Goal: Information Seeking & Learning: Understand process/instructions

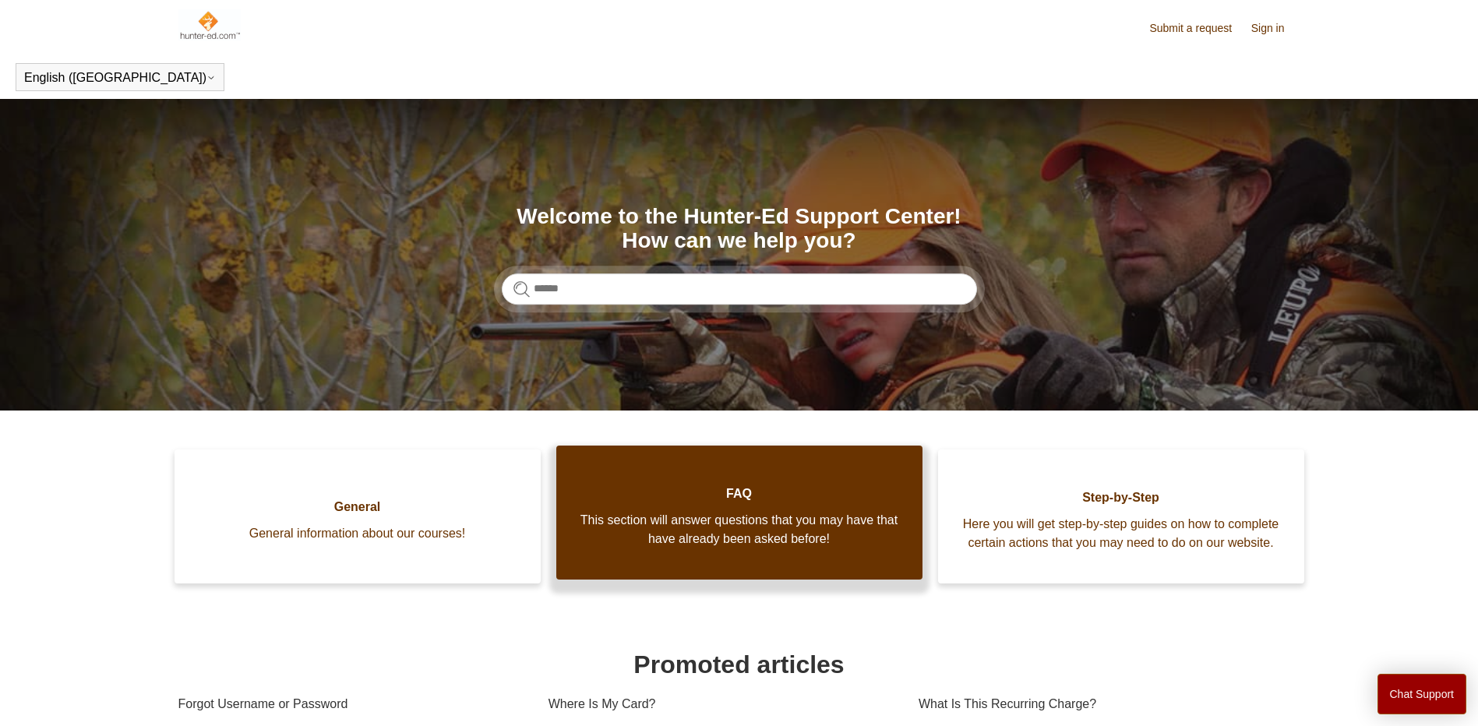
click at [732, 548] on span "This section will answer questions that you may have that have already been ask…" at bounding box center [739, 529] width 319 height 37
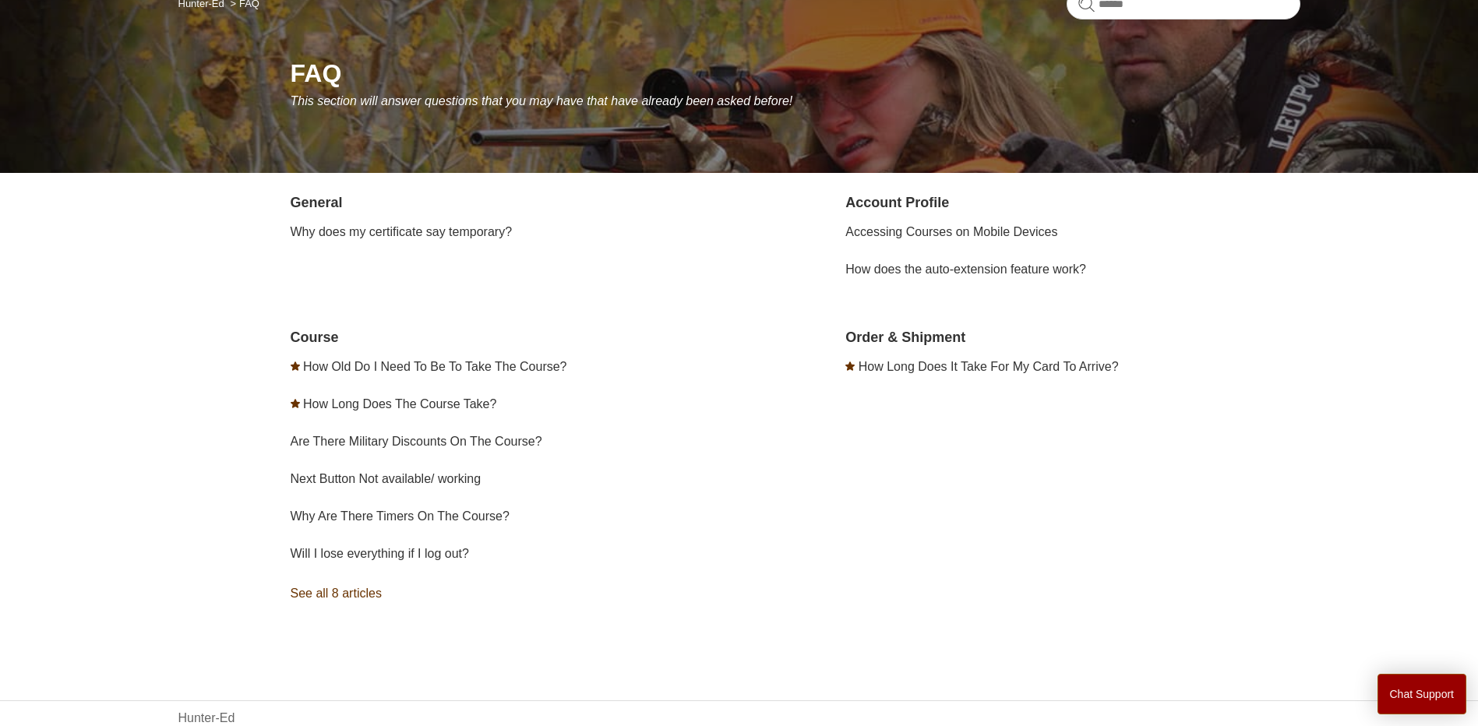
scroll to position [156, 0]
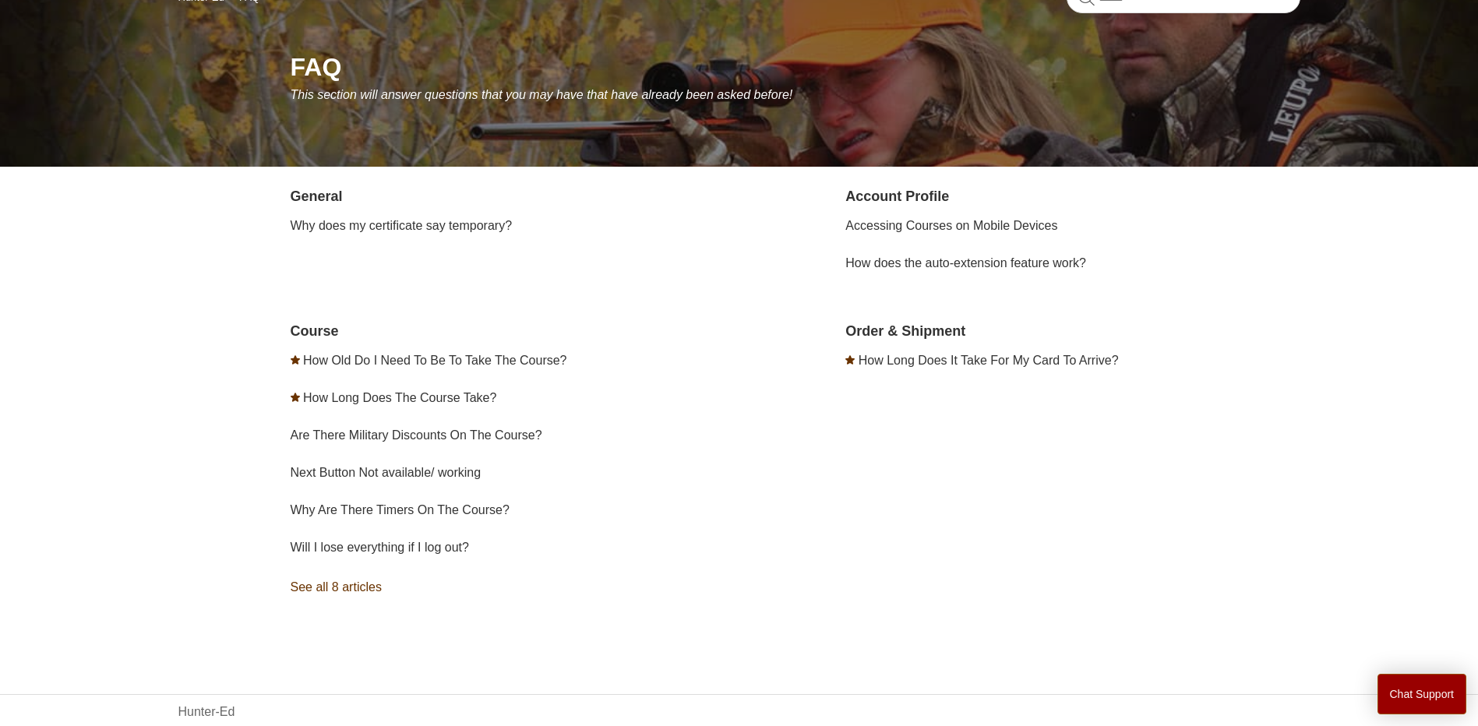
click at [361, 583] on link "See all 8 articles" at bounding box center [518, 587] width 454 height 42
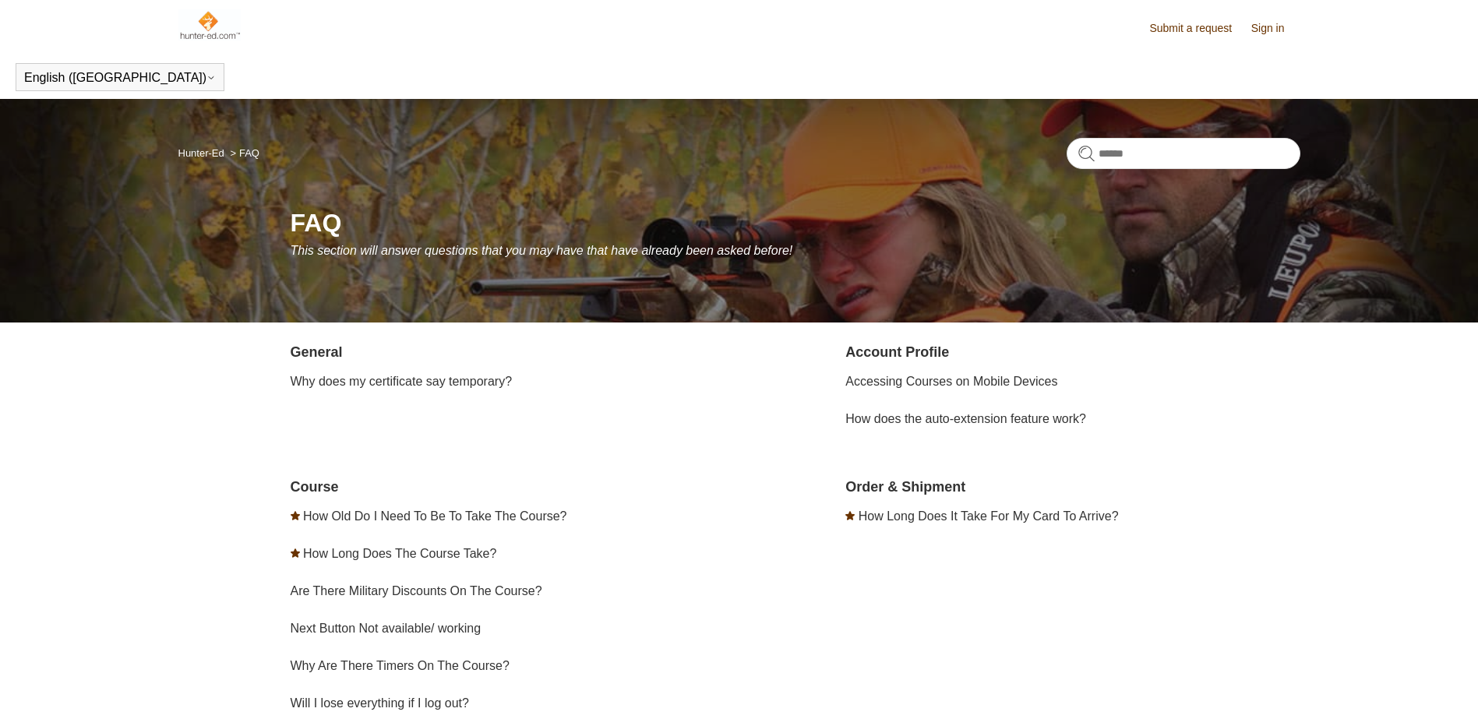
scroll to position [156, 0]
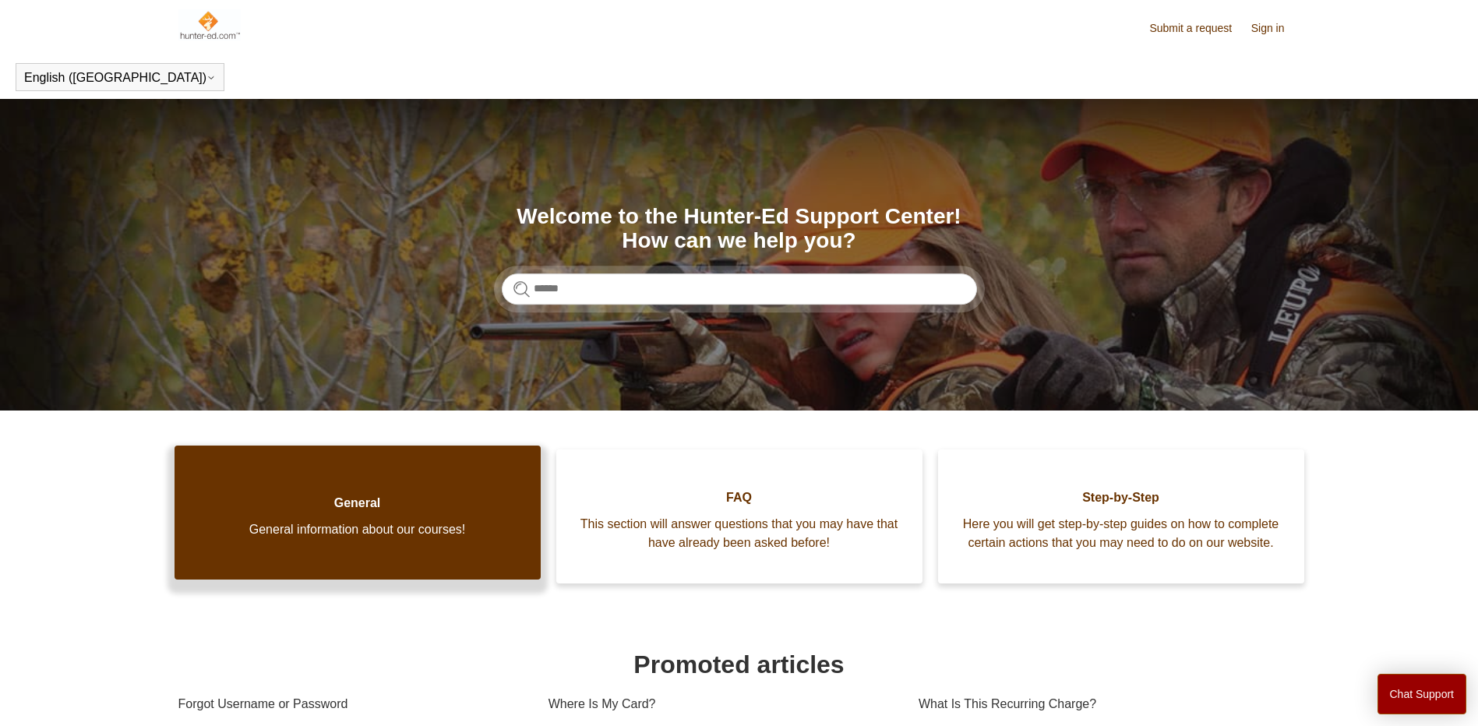
click at [353, 538] on span "General information about our courses!" at bounding box center [357, 530] width 319 height 19
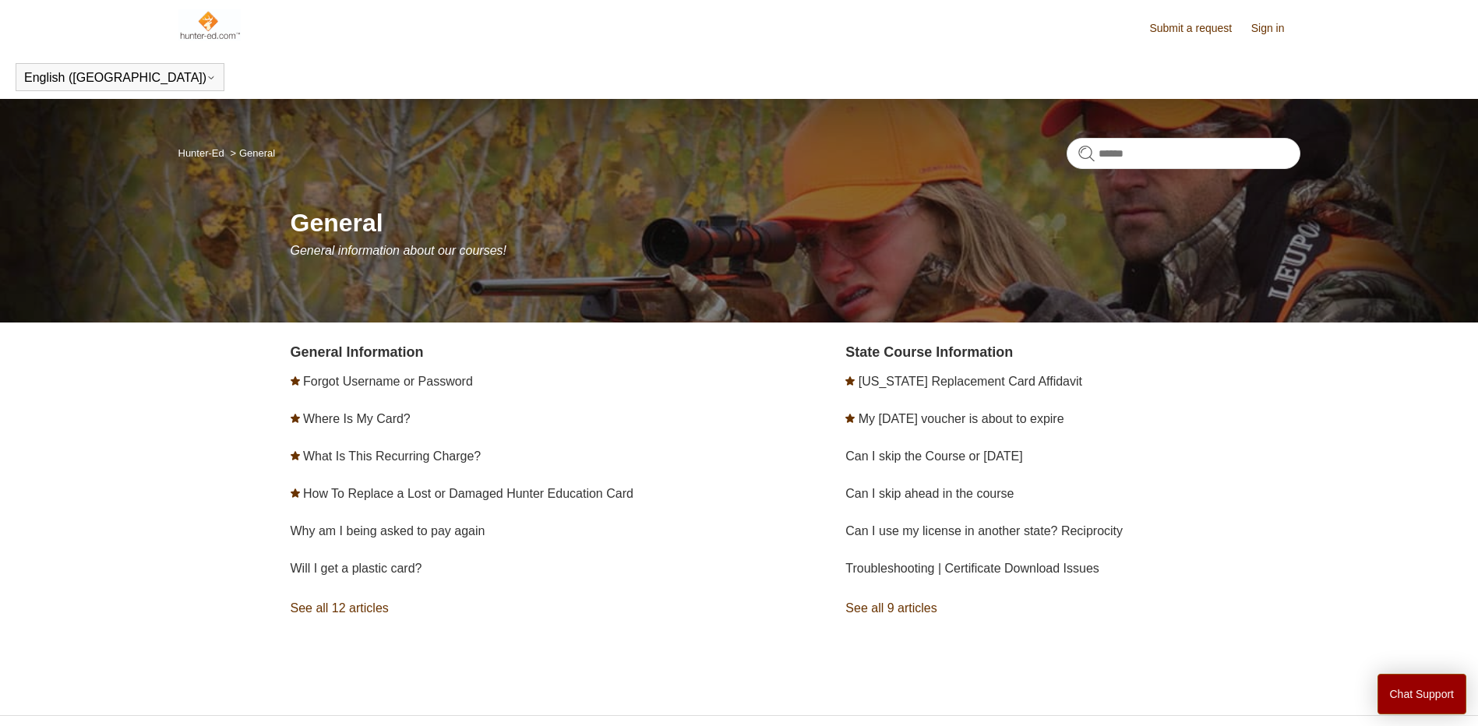
click at [923, 610] on link "See all 9 articles" at bounding box center [1072, 609] width 454 height 42
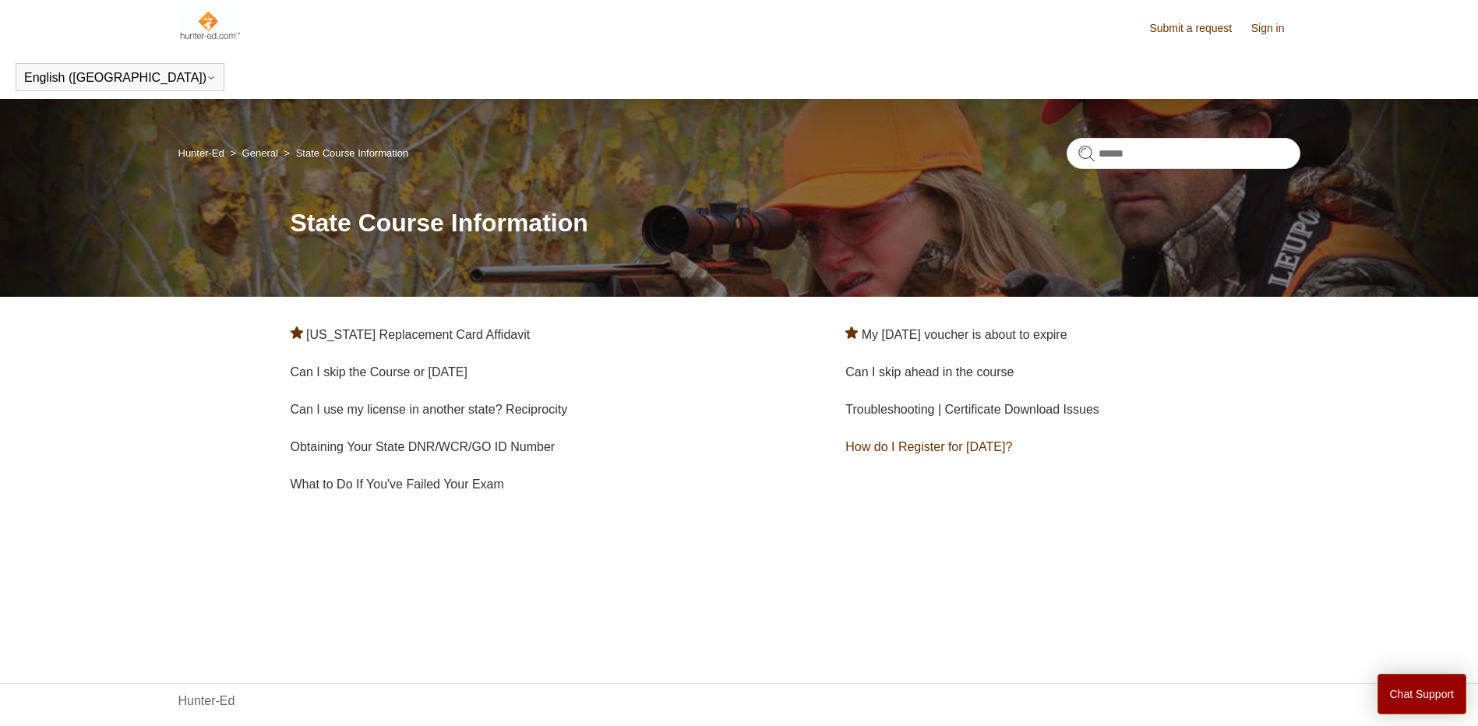
click at [941, 445] on link "How do I Register for [DATE]?" at bounding box center [928, 446] width 167 height 13
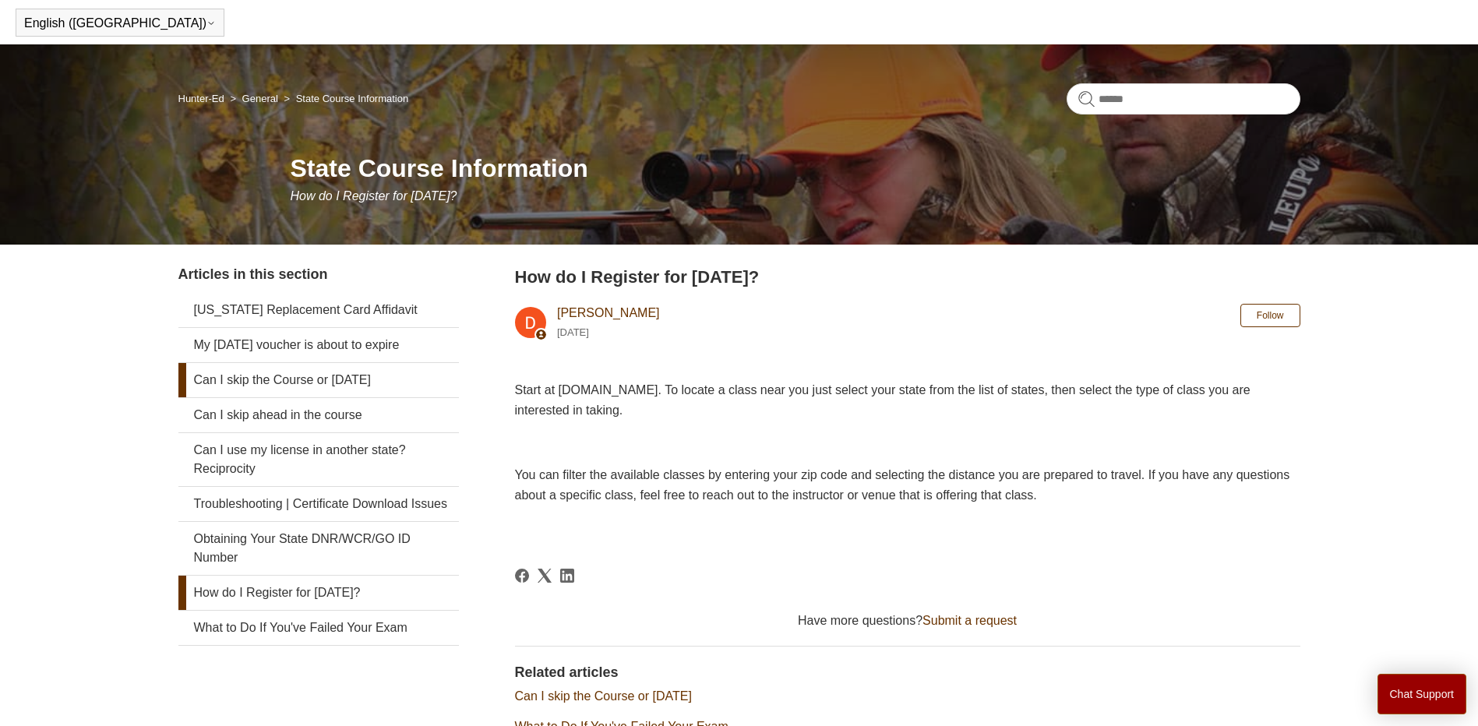
scroll to position [78, 0]
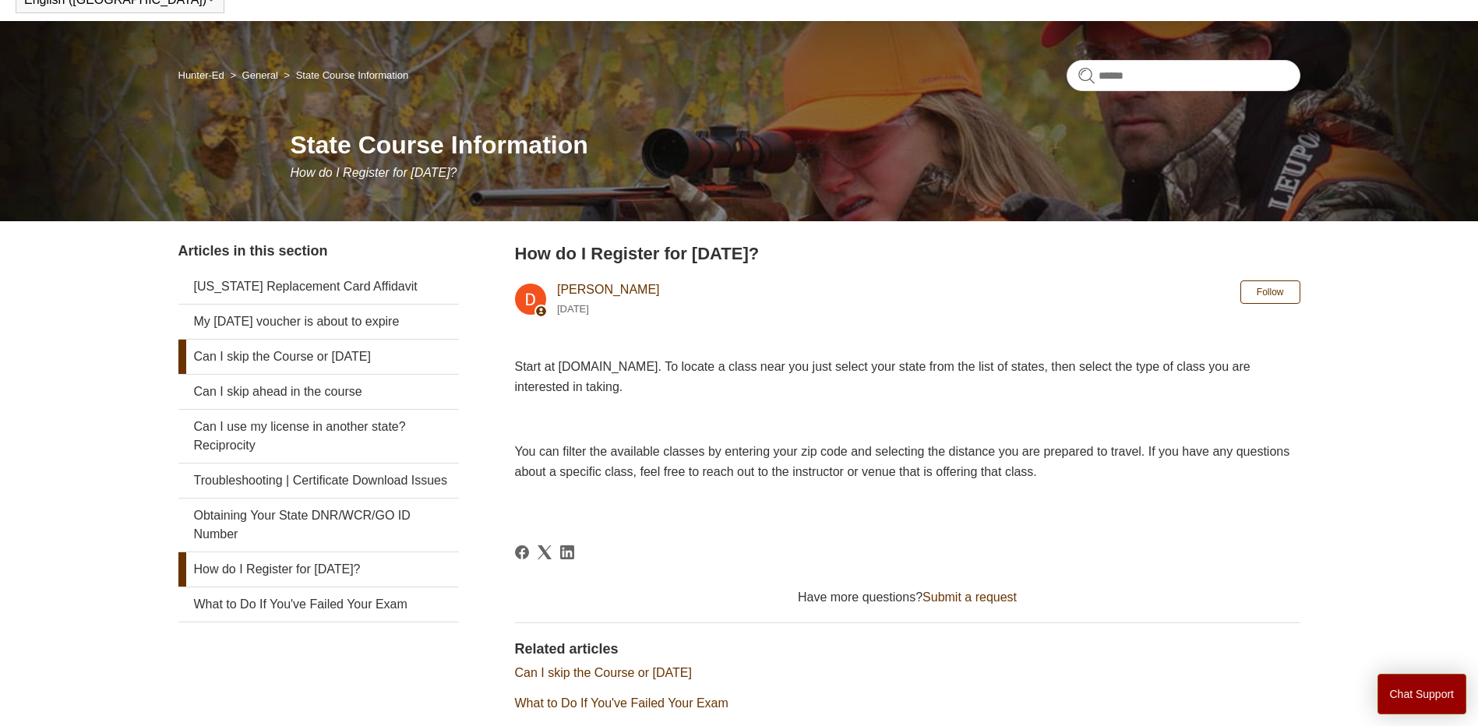
click at [330, 355] on link "Can I skip the Course or [DATE]" at bounding box center [318, 357] width 281 height 34
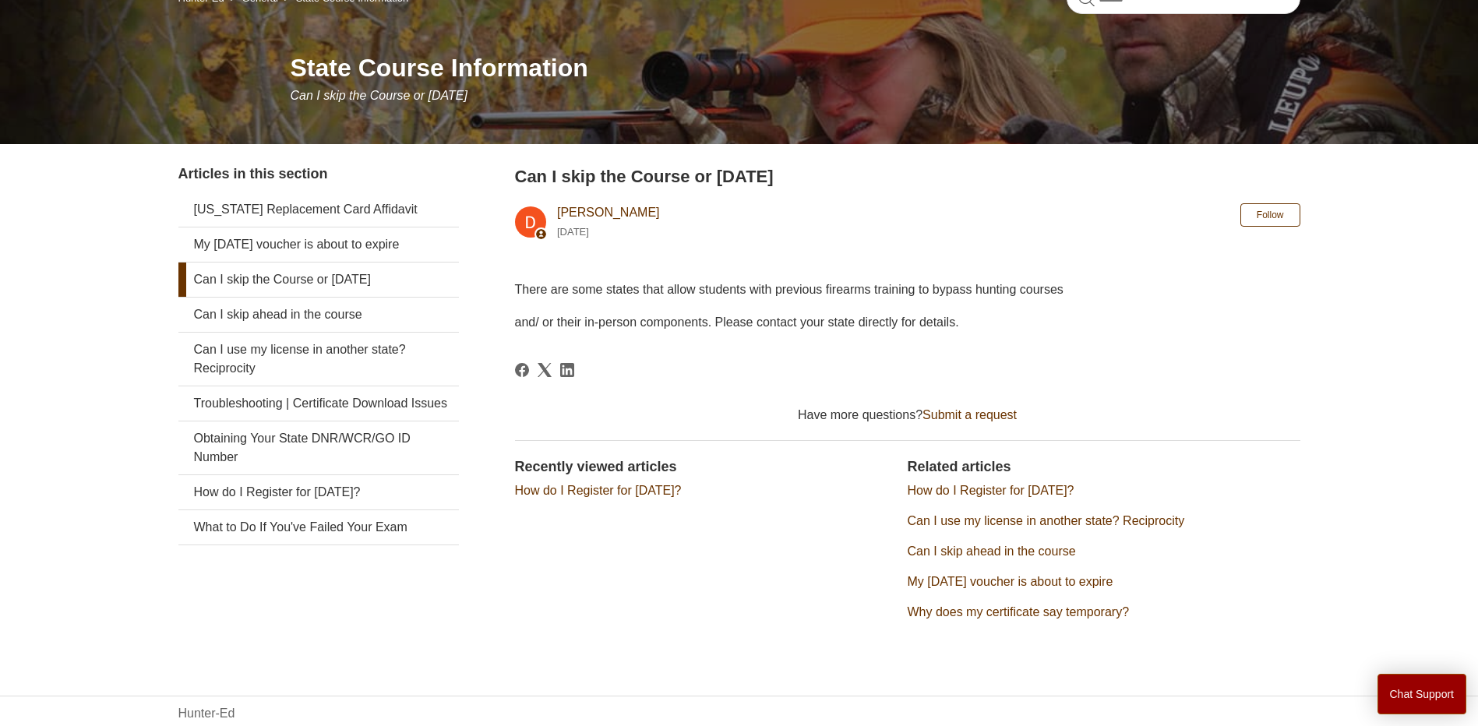
scroll to position [156, 0]
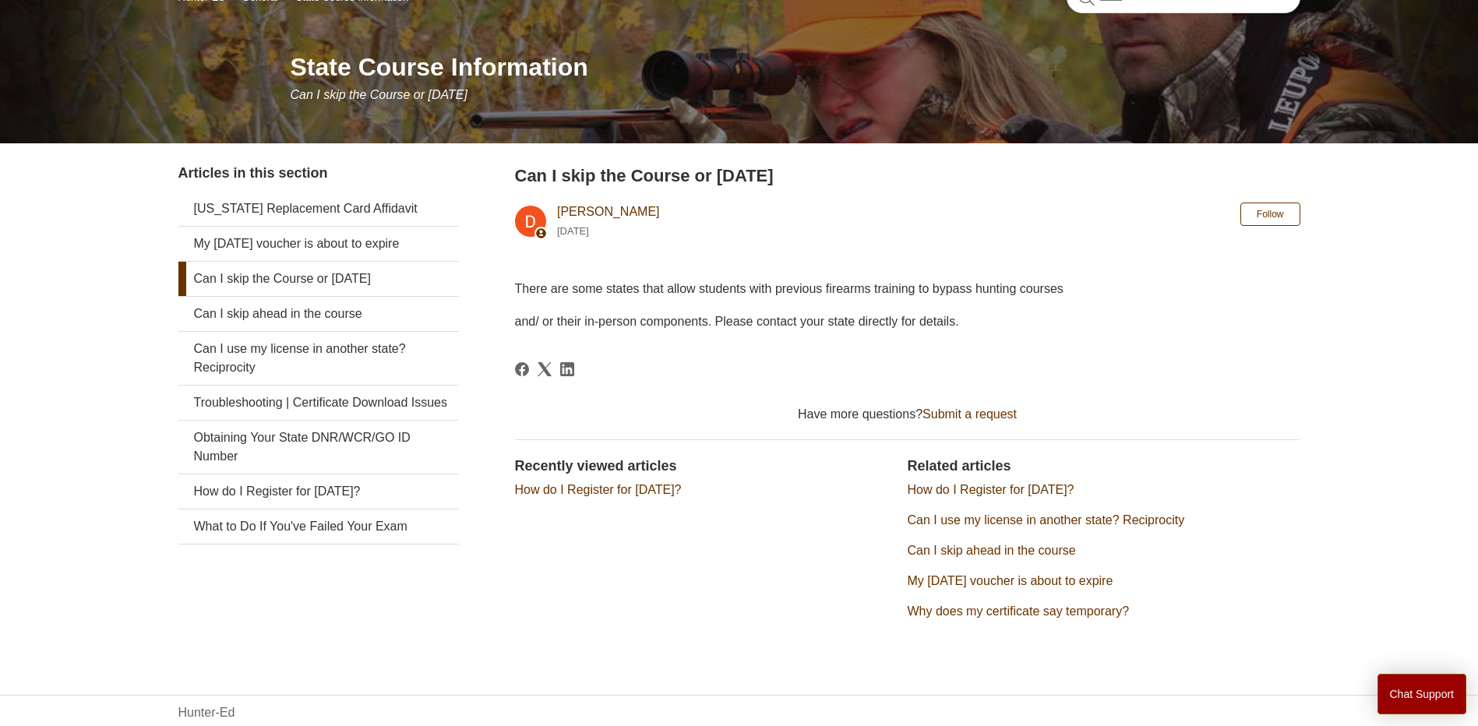
click at [1046, 492] on link "How do I Register for [DATE]?" at bounding box center [991, 489] width 167 height 13
